Goal: Information Seeking & Learning: Learn about a topic

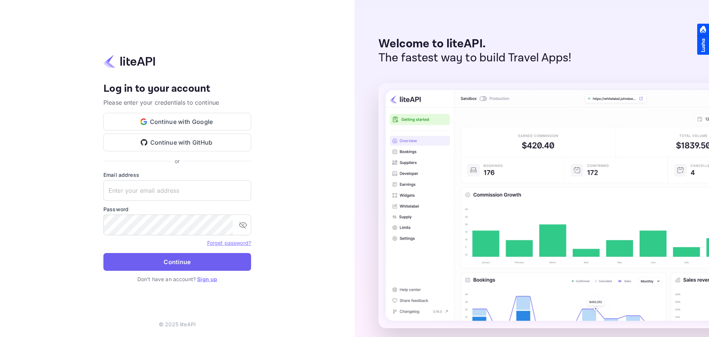
type input "maarten@gounravel.com"
click at [176, 265] on button "Continue" at bounding box center [177, 262] width 148 height 18
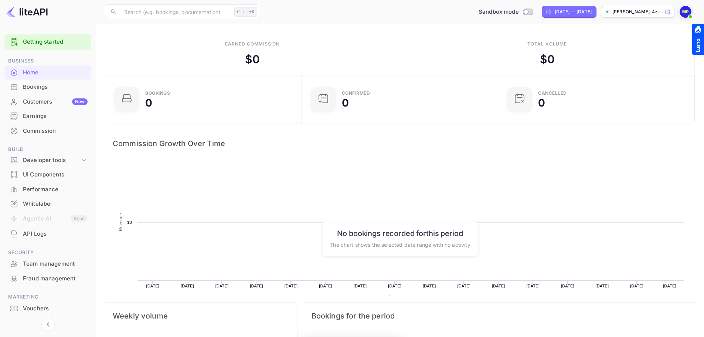
scroll to position [115, 186]
click at [81, 155] on div "Developer tools" at bounding box center [47, 160] width 87 height 13
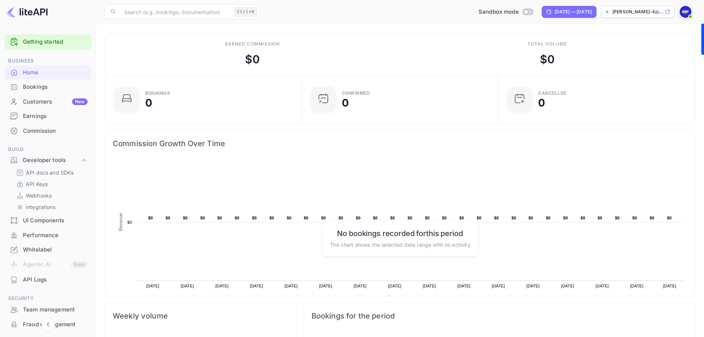
click at [35, 183] on p "API Keys" at bounding box center [37, 184] width 22 height 8
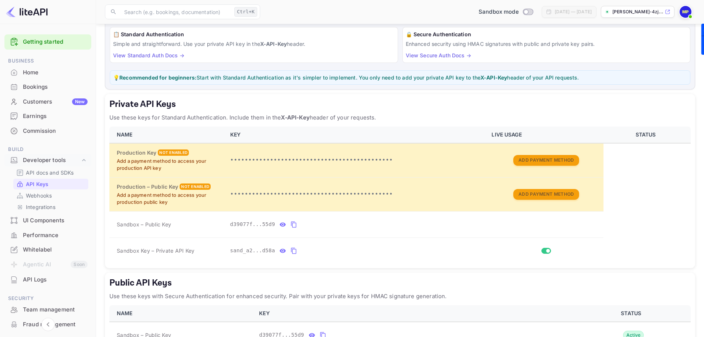
scroll to position [107, 0]
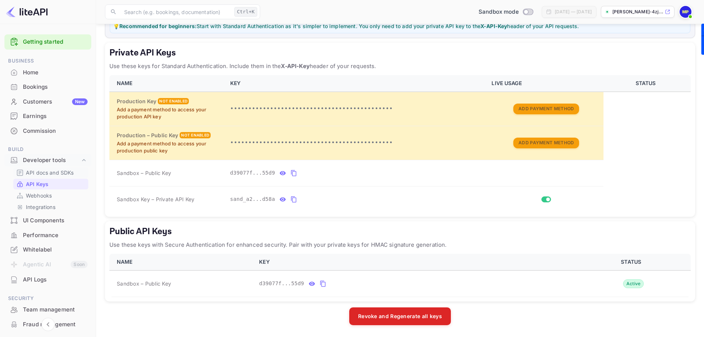
click at [47, 170] on p "API docs and SDKs" at bounding box center [50, 172] width 48 height 8
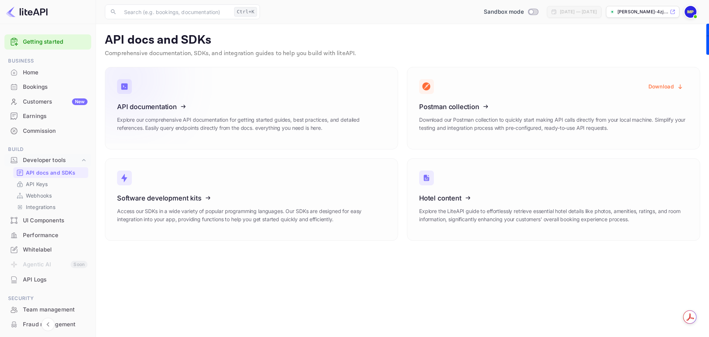
click at [141, 103] on icon at bounding box center [162, 105] width 115 height 76
click at [524, 11] on input "Switch to Production mode" at bounding box center [531, 11] width 15 height 5
checkbox input "false"
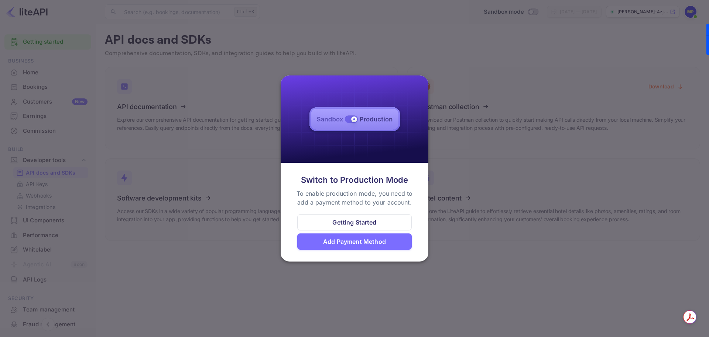
click at [449, 55] on div at bounding box center [354, 168] width 709 height 337
